Goal: Navigation & Orientation: Find specific page/section

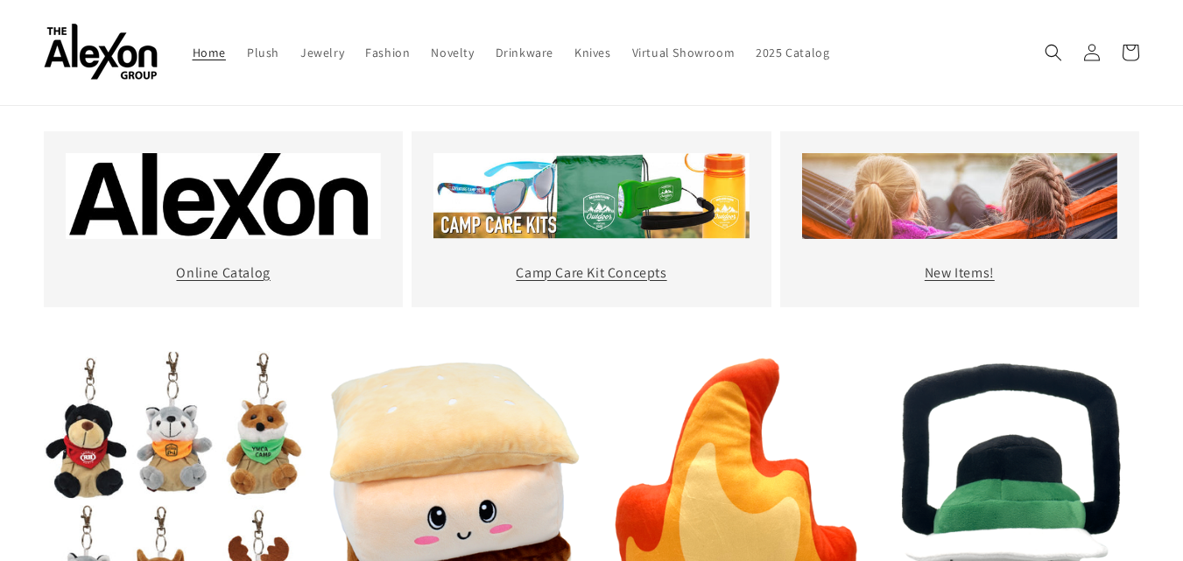
scroll to position [613, 0]
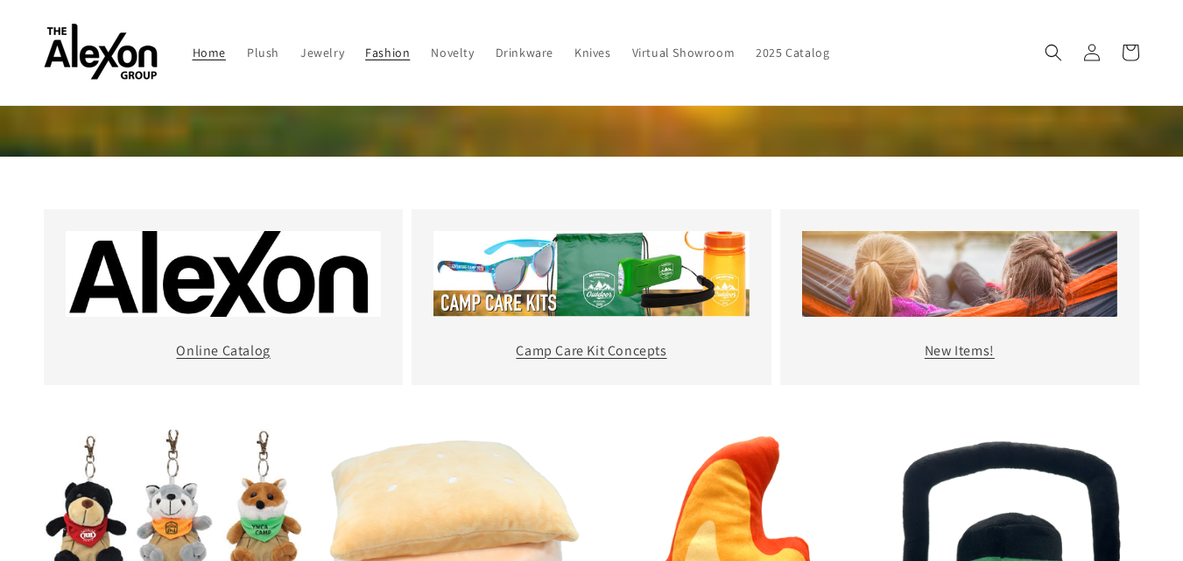
click at [378, 64] on link "Fashion" at bounding box center [388, 52] width 66 height 37
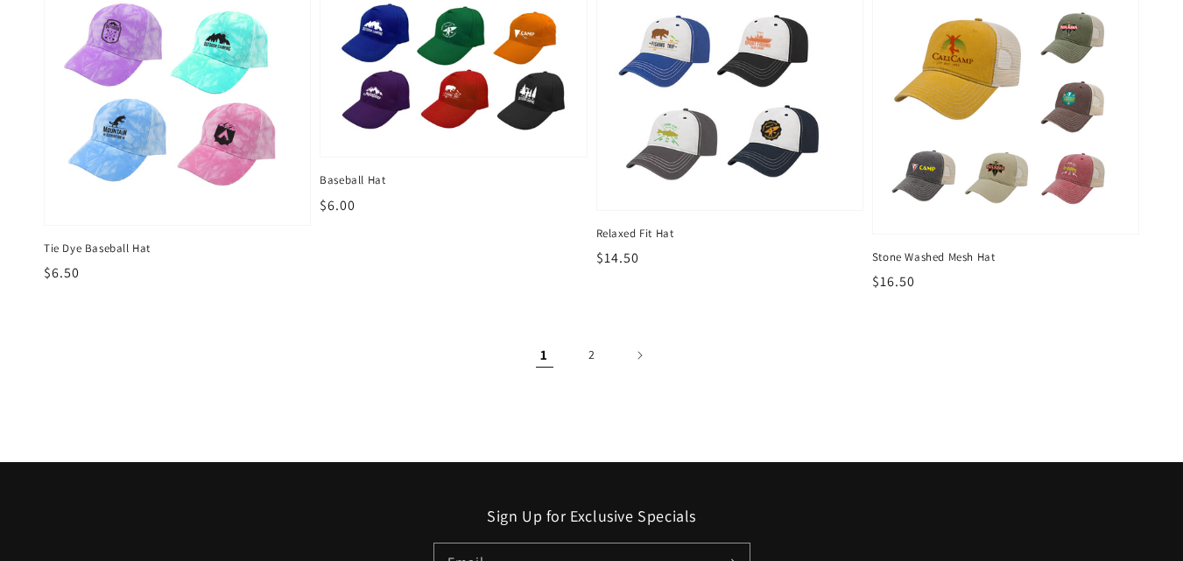
scroll to position [2189, 0]
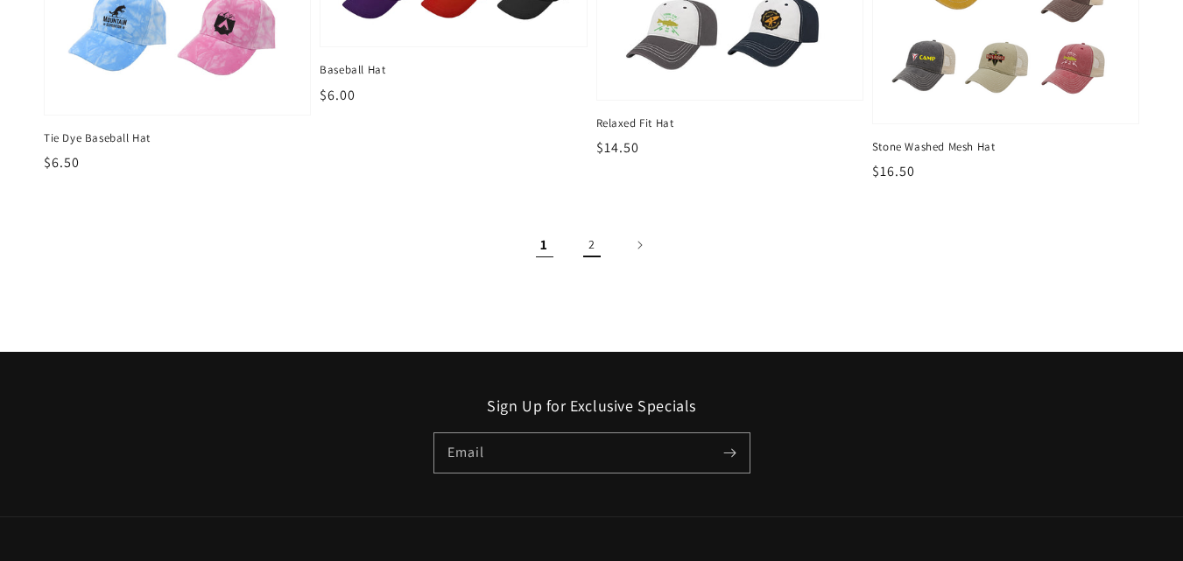
click at [588, 236] on link "2" at bounding box center [592, 245] width 39 height 39
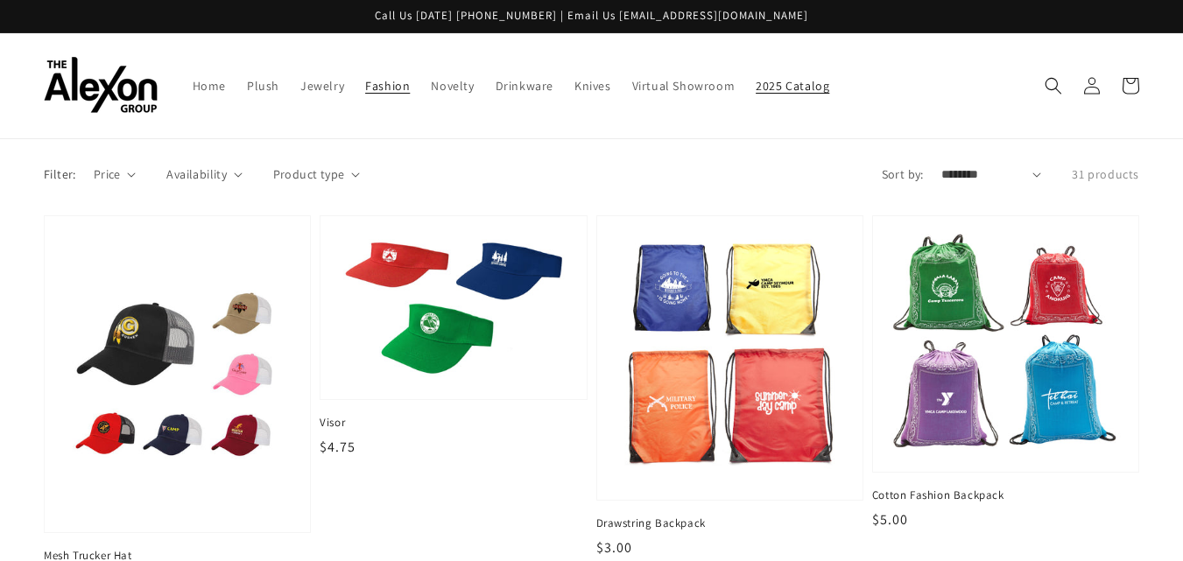
click at [764, 91] on span "2025 Catalog" at bounding box center [793, 86] width 74 height 16
